Goal: Task Accomplishment & Management: Use online tool/utility

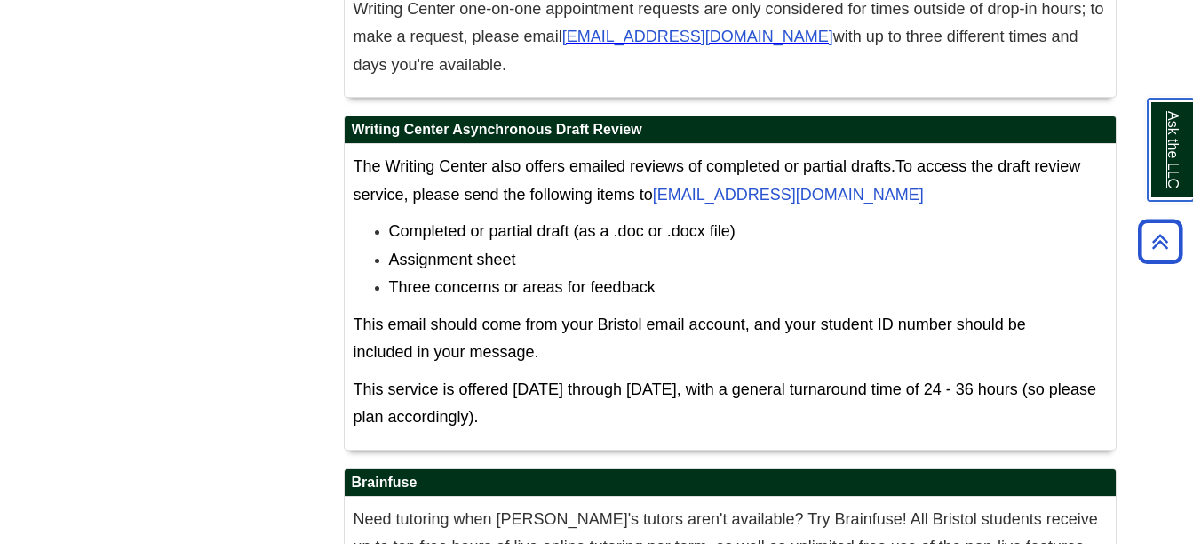
scroll to position [10666, 0]
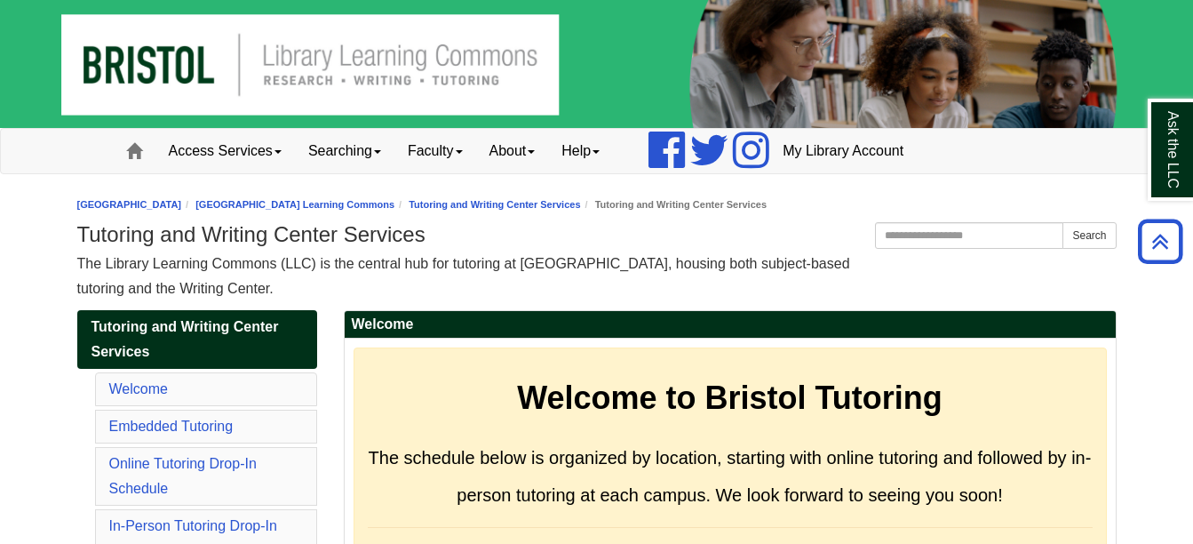
scroll to position [10666, 0]
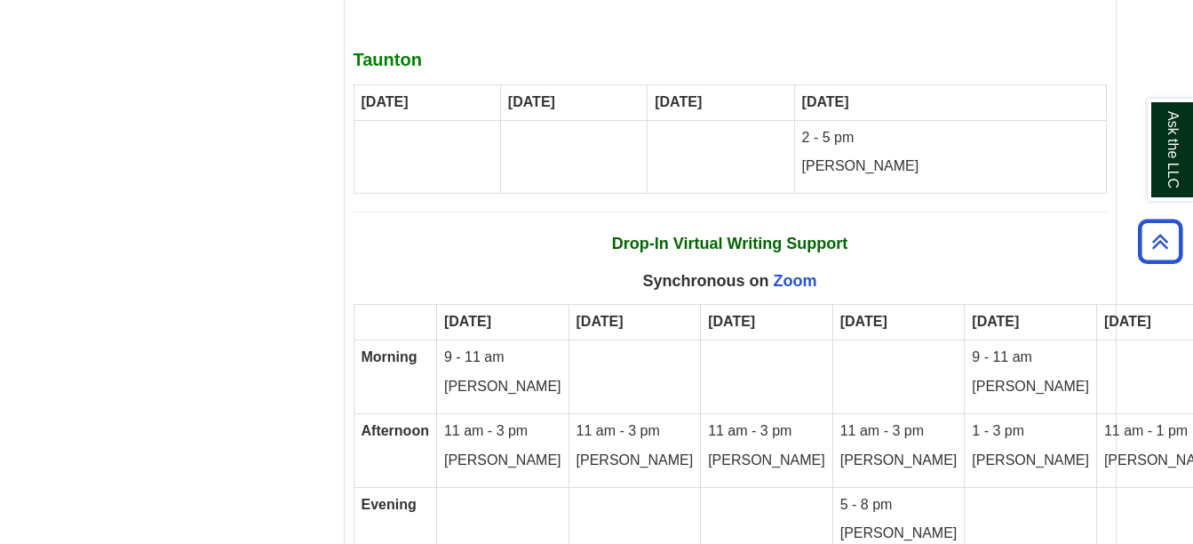
scroll to position [9948, 0]
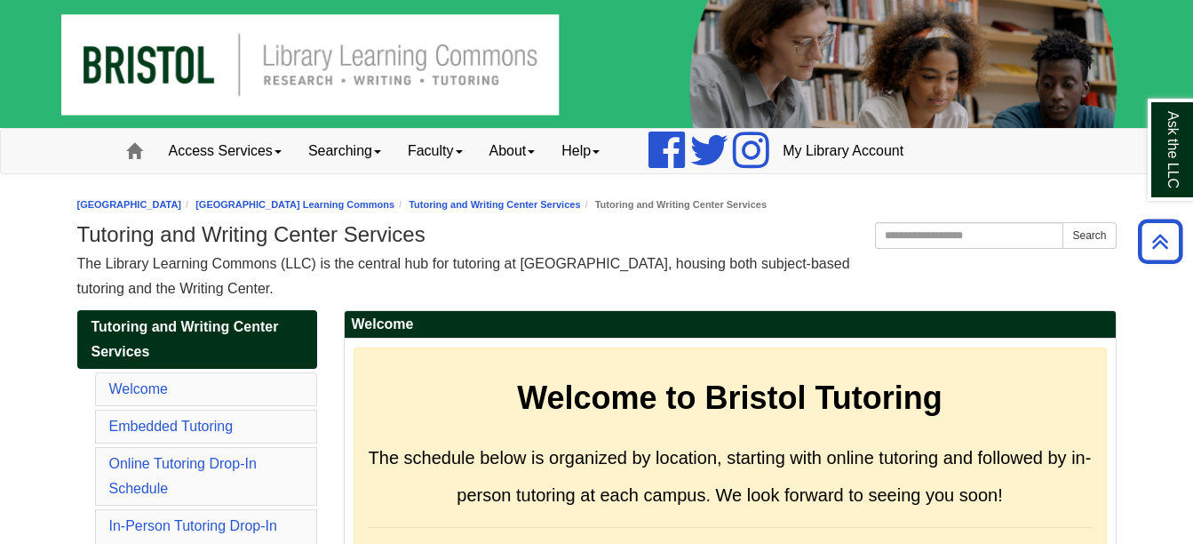
scroll to position [9948, 0]
